Goal: Navigation & Orientation: Find specific page/section

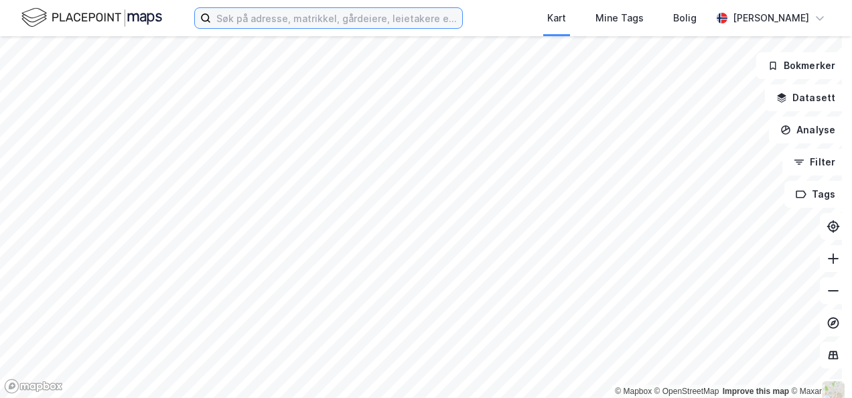
click at [391, 17] on input at bounding box center [336, 18] width 251 height 20
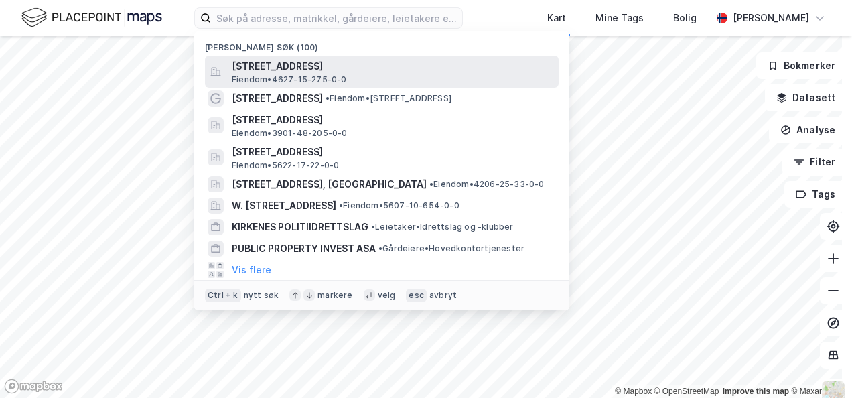
click at [362, 75] on div "Gamle [STREET_ADDRESS] Eiendom • 4627-15-275-0-0" at bounding box center [394, 71] width 324 height 27
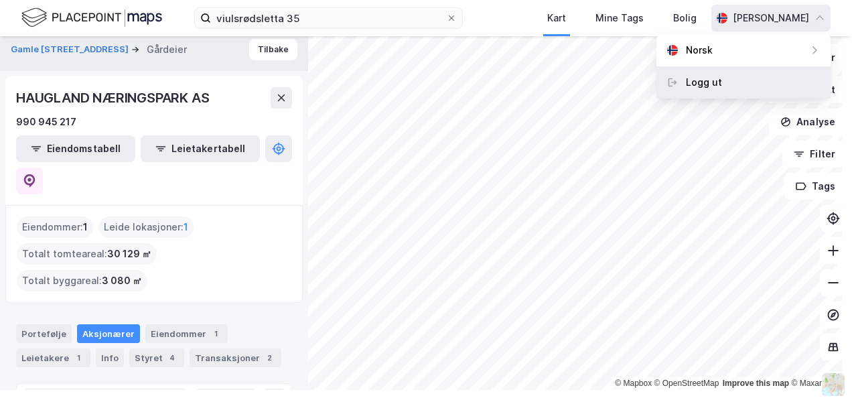
scroll to position [124, 0]
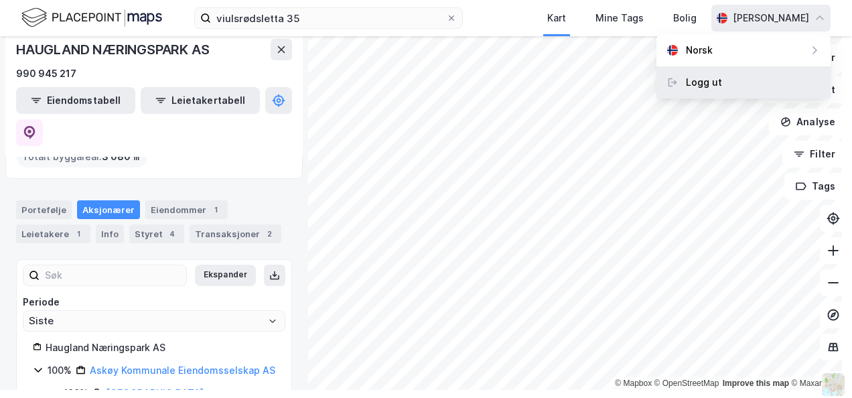
click at [704, 84] on div "Logg ut" at bounding box center [704, 82] width 36 height 16
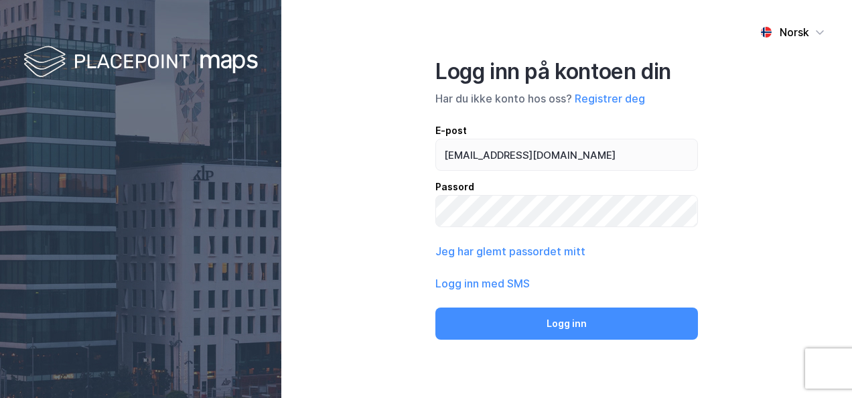
click at [718, 162] on div "Norsk Logg inn på kontoen din Har du ikke konto hos oss? Registrer deg E-post c…" at bounding box center [566, 199] width 571 height 398
click at [736, 255] on div "Norsk Logg inn på kontoen din Har du ikke konto hos oss? Registrer deg E-post c…" at bounding box center [566, 199] width 571 height 398
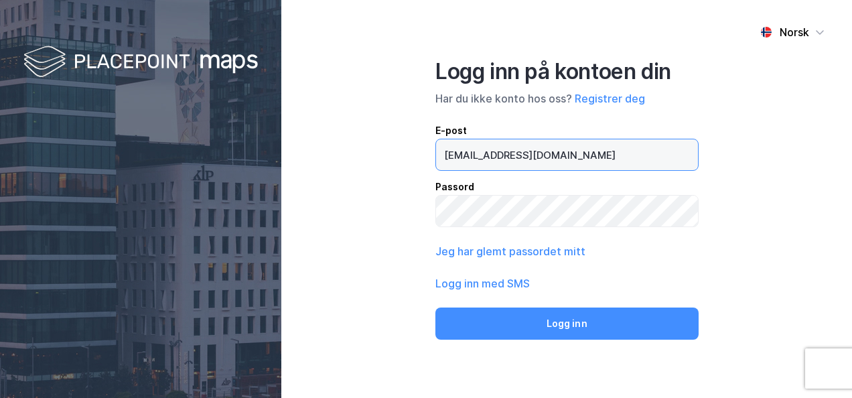
drag, startPoint x: 618, startPoint y: 155, endPoint x: 561, endPoint y: 154, distance: 57.0
click at [618, 155] on input "cathrine.hansli@sbbnorden.no" at bounding box center [567, 154] width 262 height 31
drag, startPoint x: 525, startPoint y: 155, endPoint x: 625, endPoint y: 157, distance: 100.5
click at [625, 157] on input "cathrine.hansli@sbbnorden.no" at bounding box center [567, 154] width 262 height 31
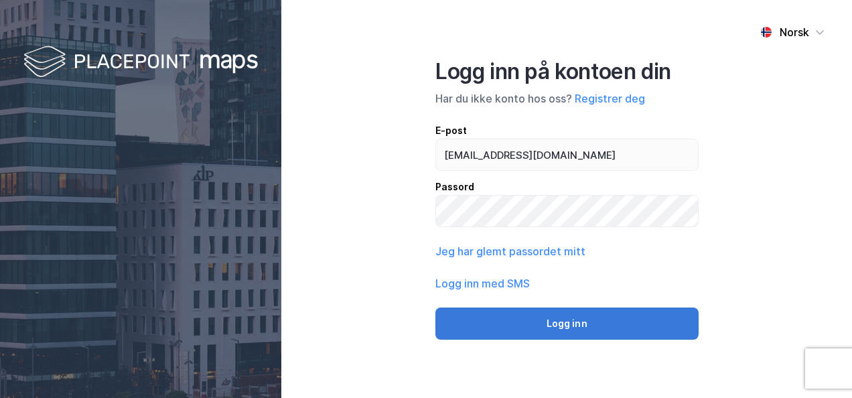
click at [564, 323] on button "Logg inn" at bounding box center [567, 324] width 263 height 32
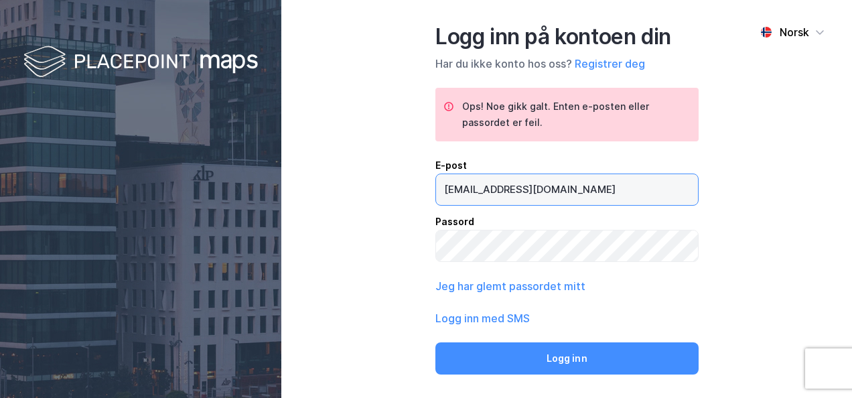
click at [641, 186] on input "cathrine.hansli@publicproperty.no" at bounding box center [567, 189] width 262 height 31
type input "cathrine.hansli@sbbnorden.no"
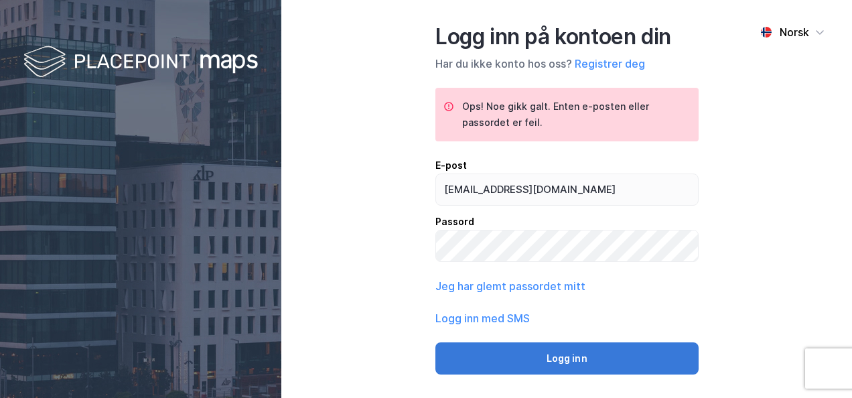
click at [552, 360] on button "Logg inn" at bounding box center [567, 358] width 263 height 32
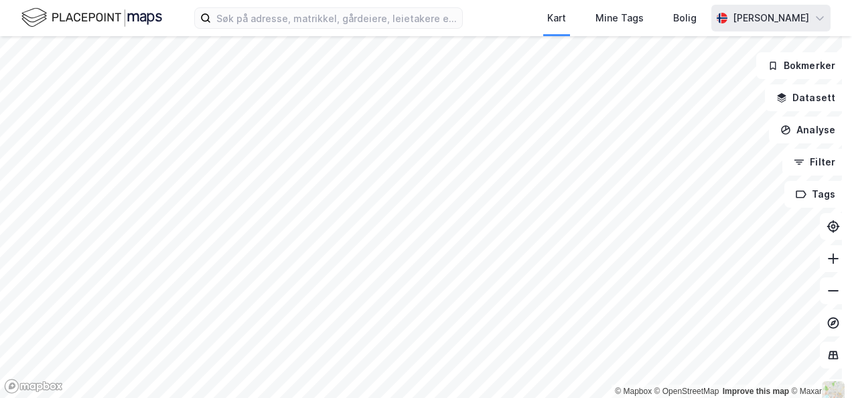
click at [820, 19] on icon at bounding box center [820, 18] width 11 height 11
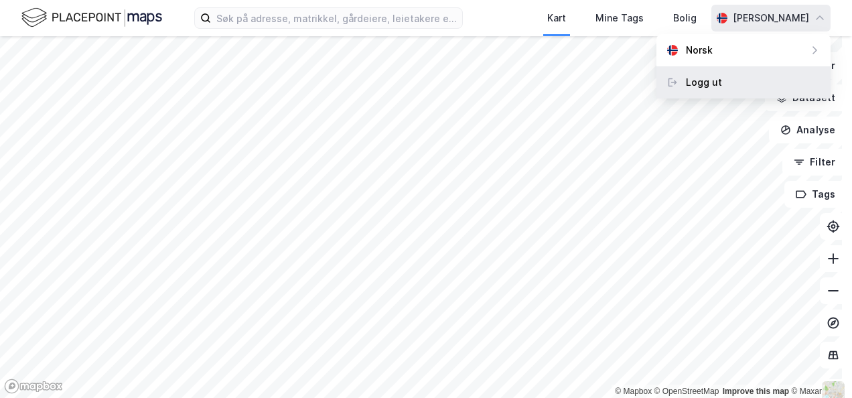
click at [704, 84] on div "Logg ut" at bounding box center [704, 82] width 36 height 16
